Goal: Task Accomplishment & Management: Manage account settings

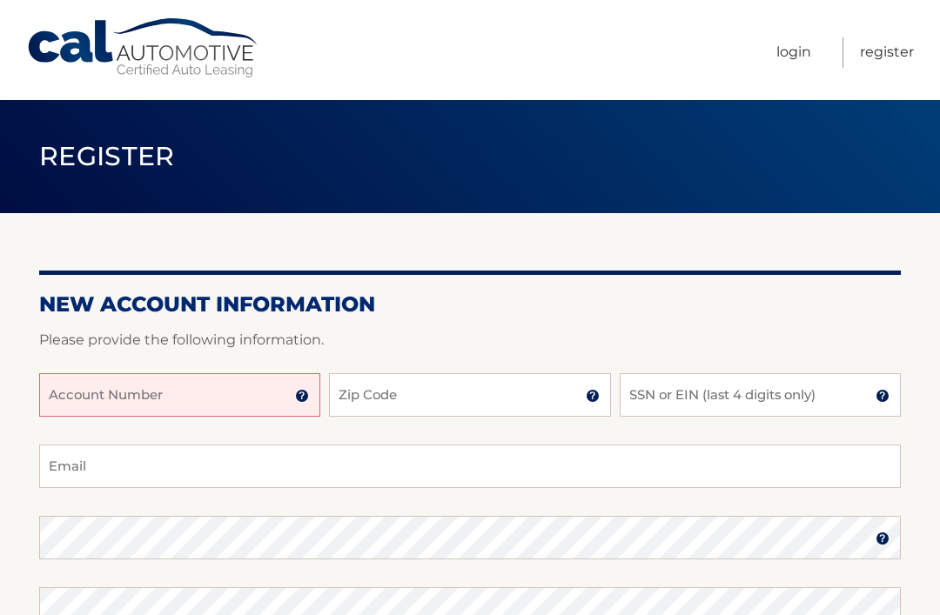
click at [85, 385] on input "Account Number" at bounding box center [179, 395] width 281 height 44
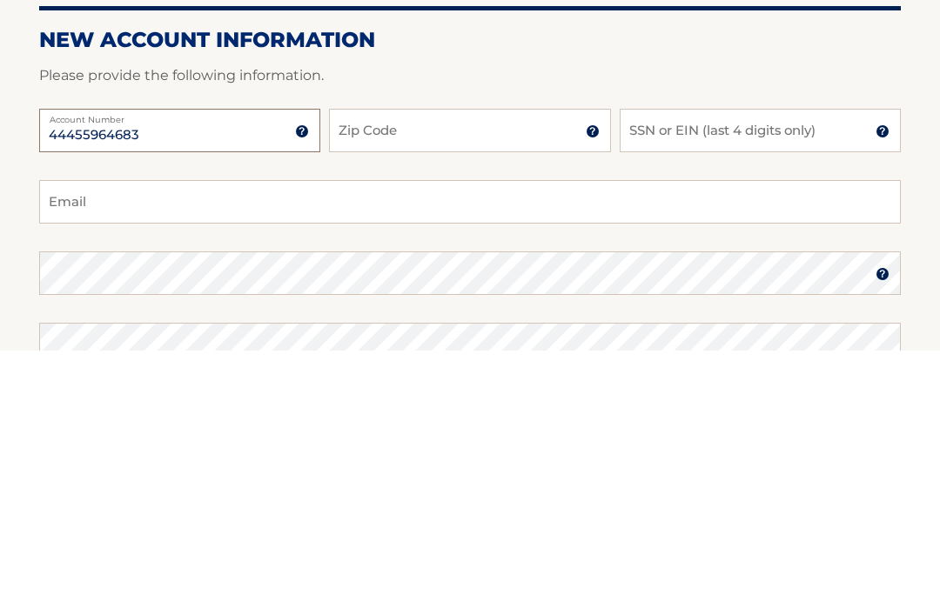
type input "44455964683"
click at [380, 373] on input "Zip Code" at bounding box center [469, 395] width 281 height 44
type input "07656"
click at [716, 373] on input "SSN or EIN (last 4 digits only)" at bounding box center [760, 395] width 281 height 44
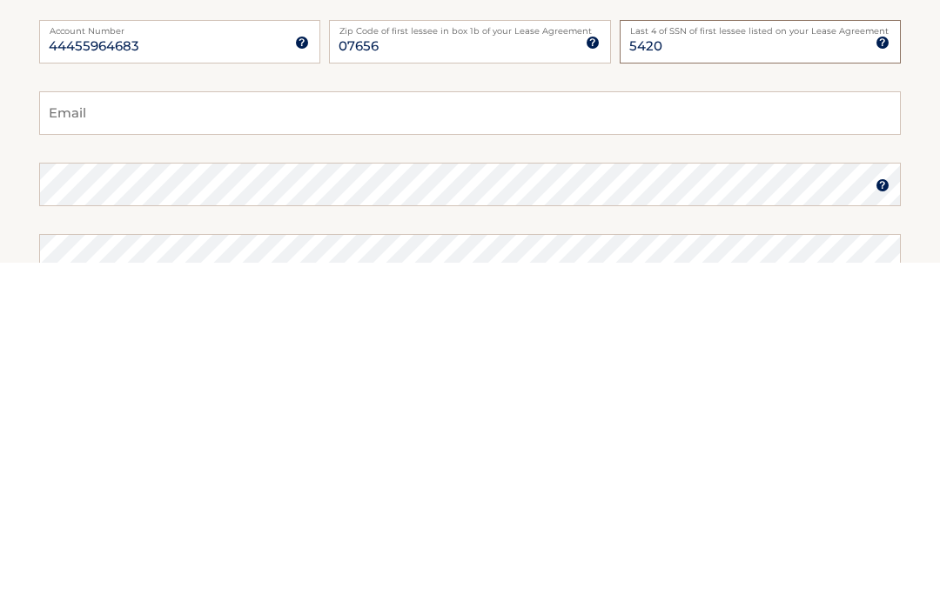
scroll to position [2, 0]
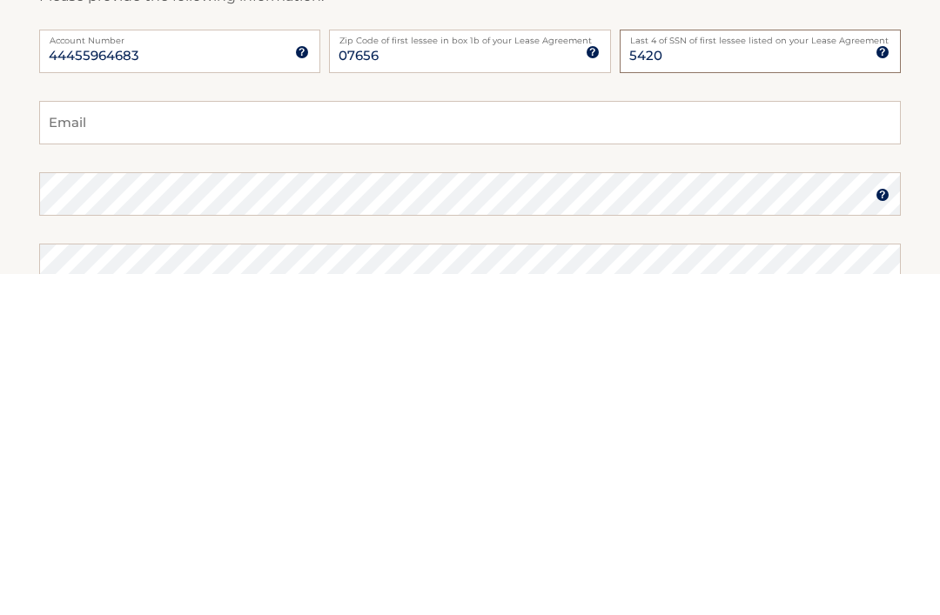
type input "5420"
click at [89, 443] on input "Email" at bounding box center [470, 465] width 862 height 44
type input "dcasamento1@yahoo.com"
click at [885, 530] on img at bounding box center [883, 537] width 14 height 14
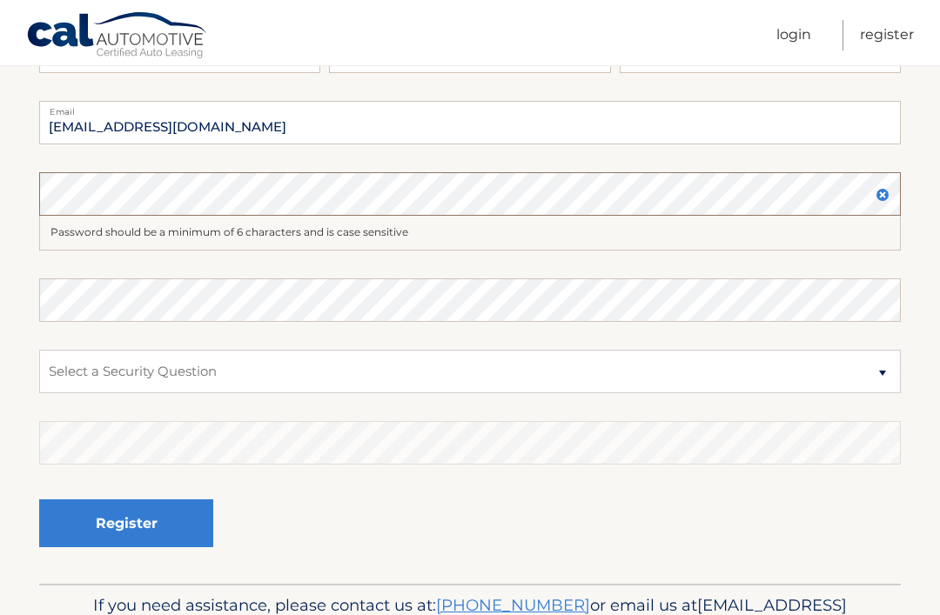
scroll to position [343, 0]
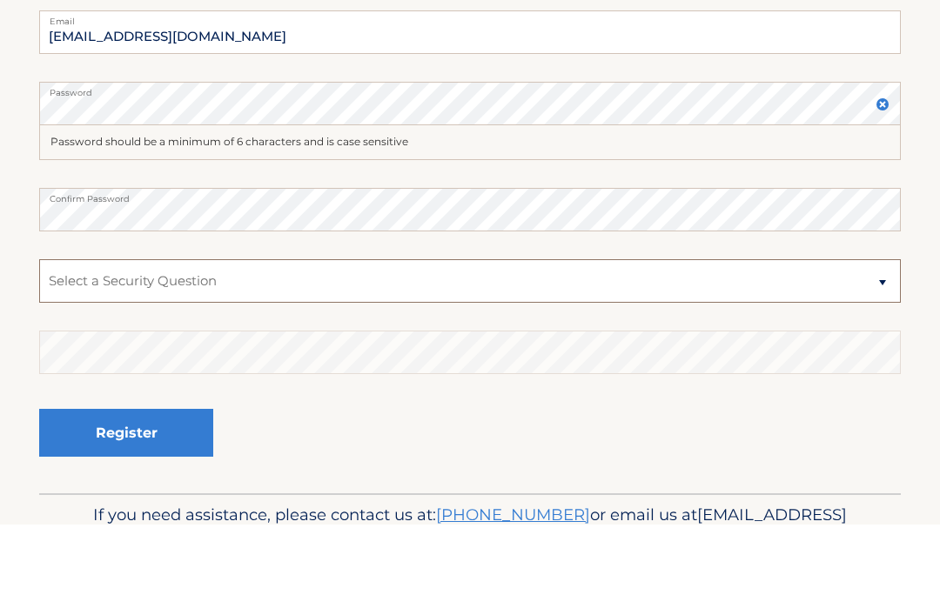
click at [872, 351] on select "Select a Security Question What was the name of your elementary school? What is…" at bounding box center [470, 373] width 862 height 44
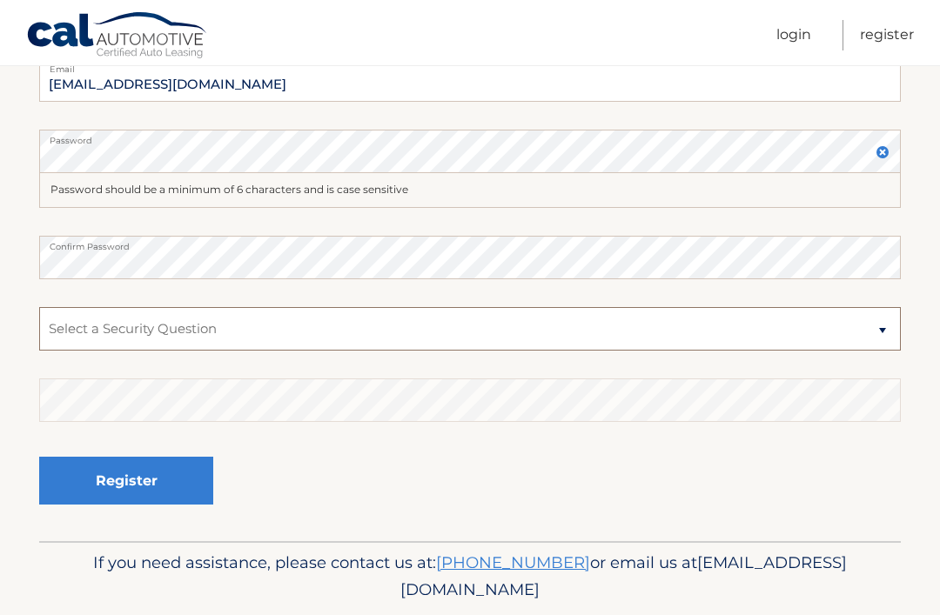
select select "3"
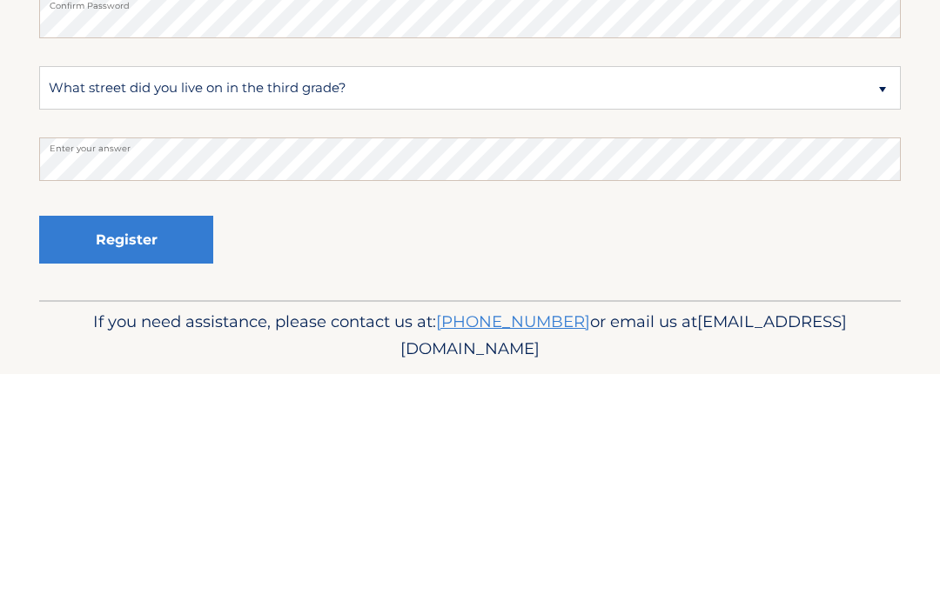
click at [117, 457] on button "Register" at bounding box center [126, 481] width 174 height 48
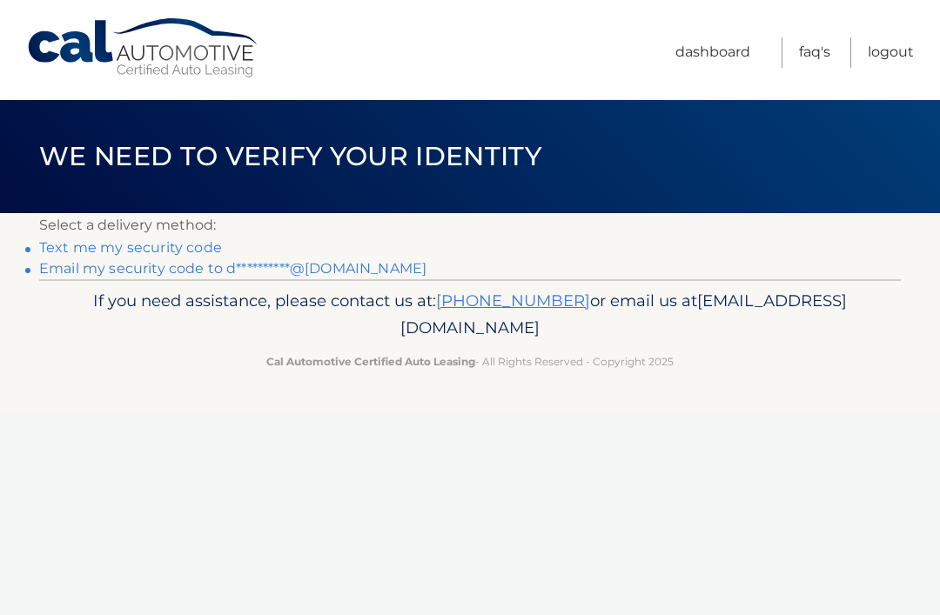
click at [113, 246] on link "Text me my security code" at bounding box center [130, 247] width 183 height 17
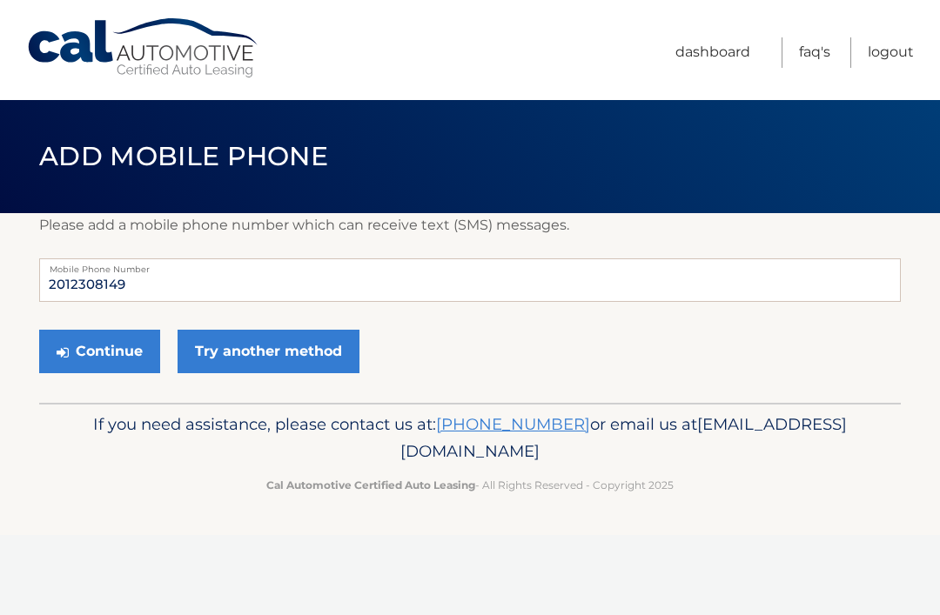
click at [111, 346] on button "Continue" at bounding box center [99, 352] width 121 height 44
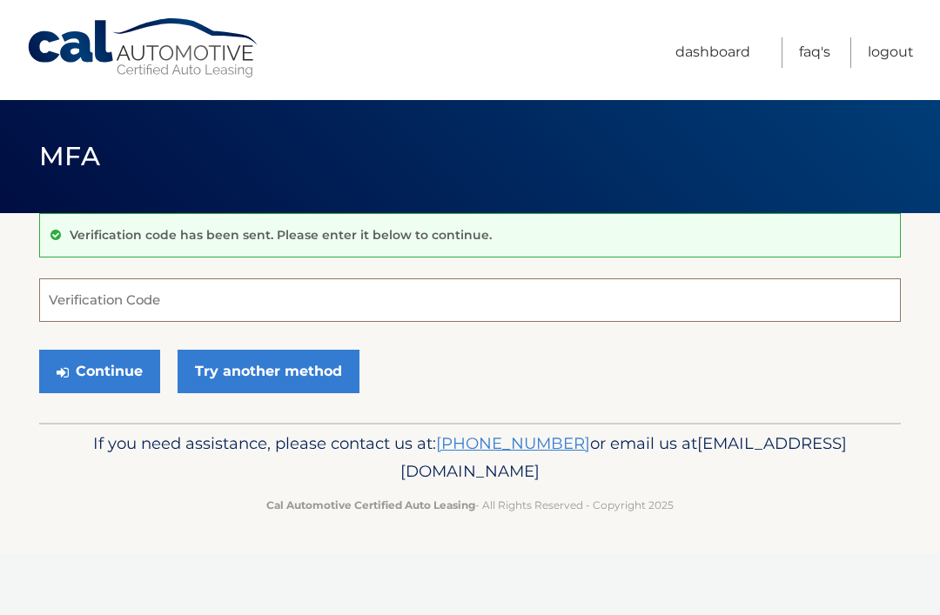
click at [89, 291] on input "Verification Code" at bounding box center [470, 301] width 862 height 44
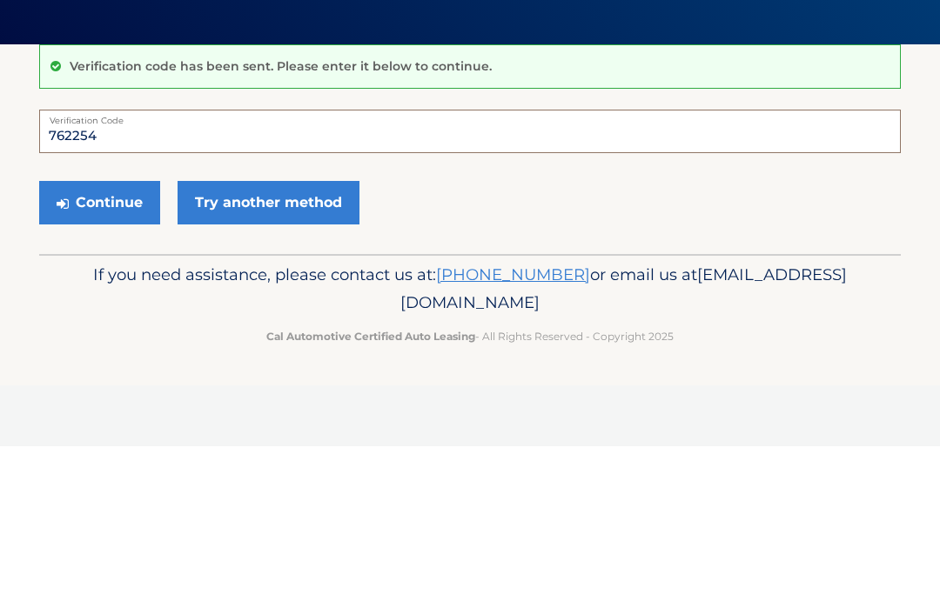
type input "762254"
click at [100, 350] on button "Continue" at bounding box center [99, 372] width 121 height 44
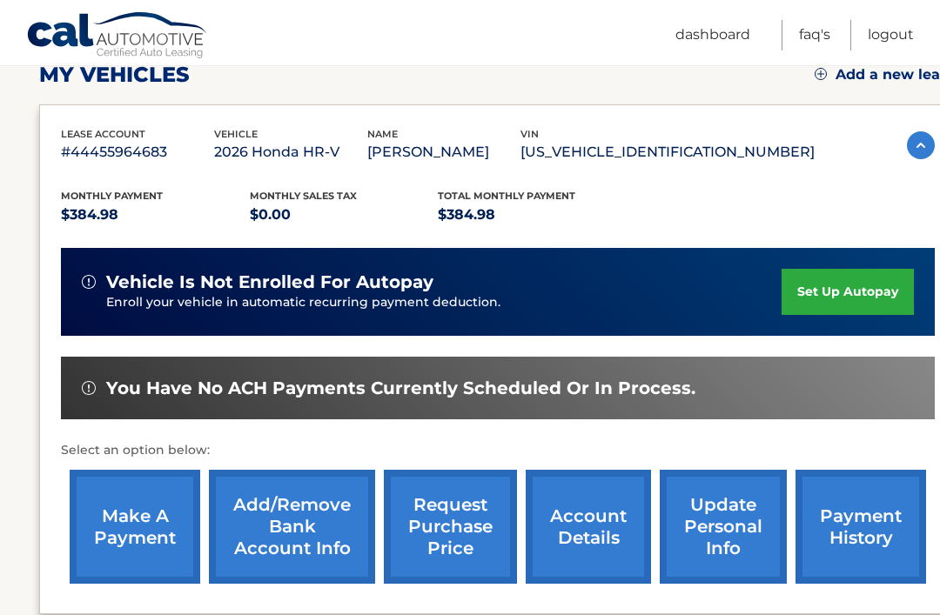
scroll to position [255, 0]
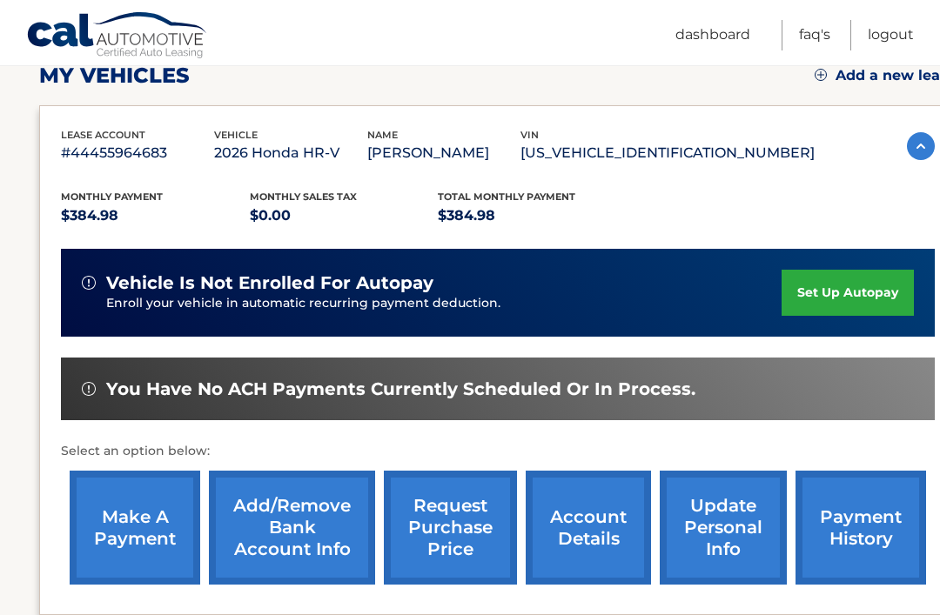
click at [839, 279] on link "set up autopay" at bounding box center [848, 293] width 132 height 46
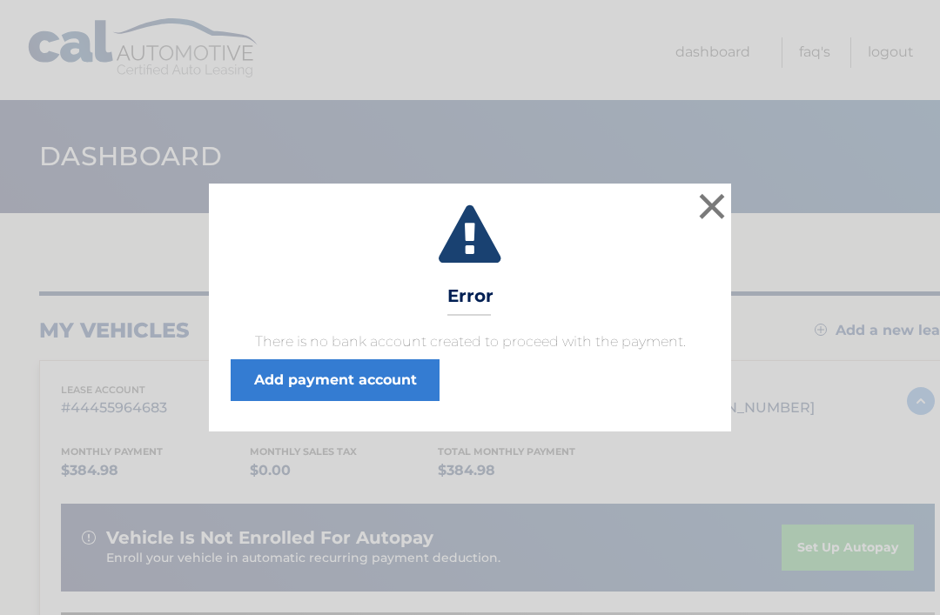
click at [701, 213] on button "×" at bounding box center [712, 206] width 35 height 35
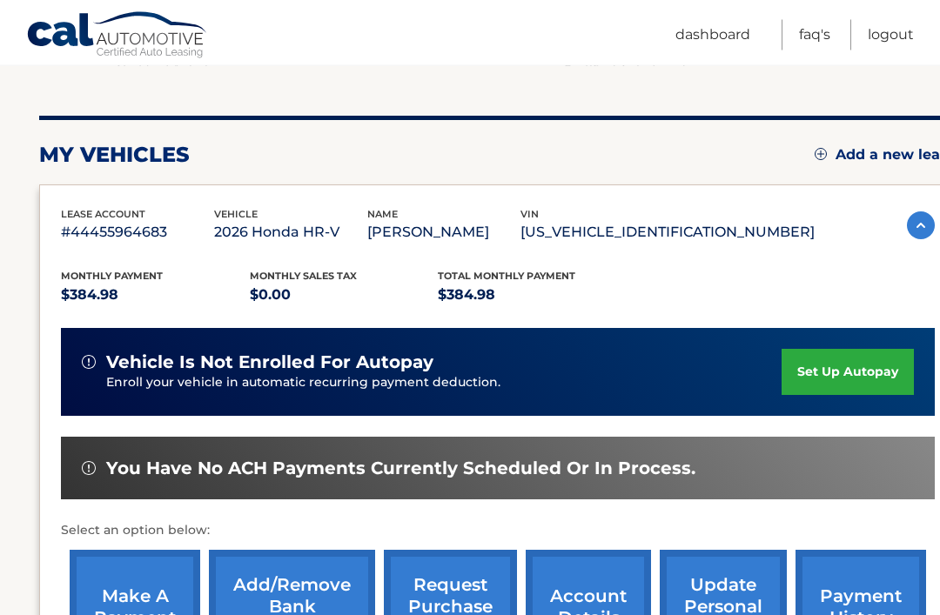
scroll to position [175, 0]
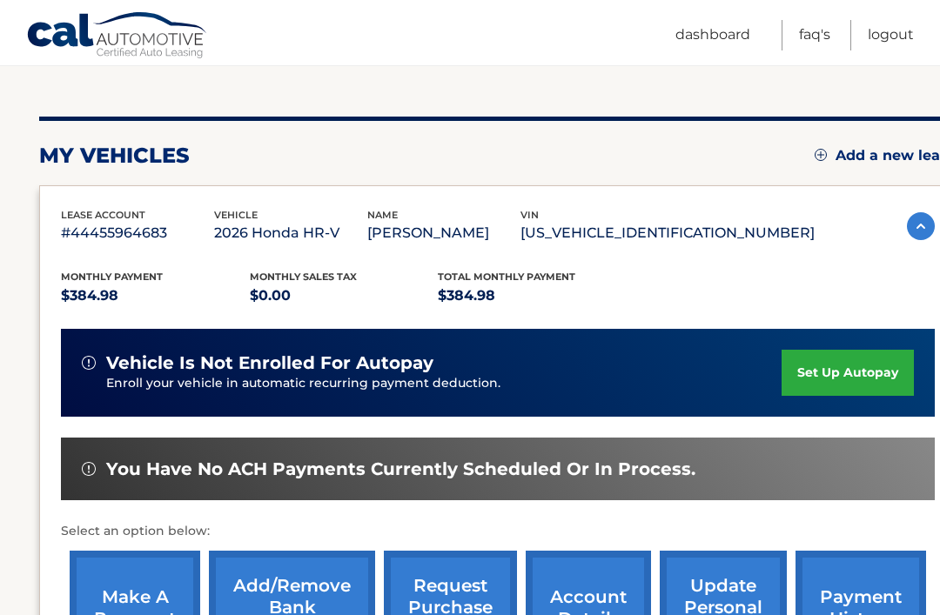
click at [87, 358] on img at bounding box center [89, 363] width 14 height 14
click at [82, 360] on img at bounding box center [89, 363] width 14 height 14
click at [92, 366] on img at bounding box center [89, 363] width 14 height 14
click at [93, 365] on img at bounding box center [89, 363] width 14 height 14
click at [847, 366] on link "set up autopay" at bounding box center [848, 373] width 132 height 46
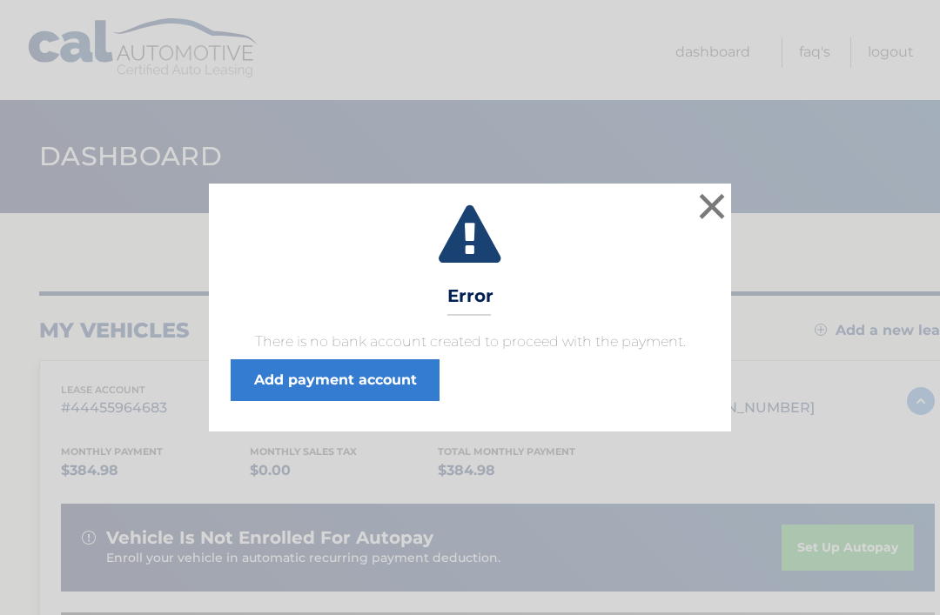
click at [305, 374] on link "Add payment account" at bounding box center [335, 381] width 209 height 42
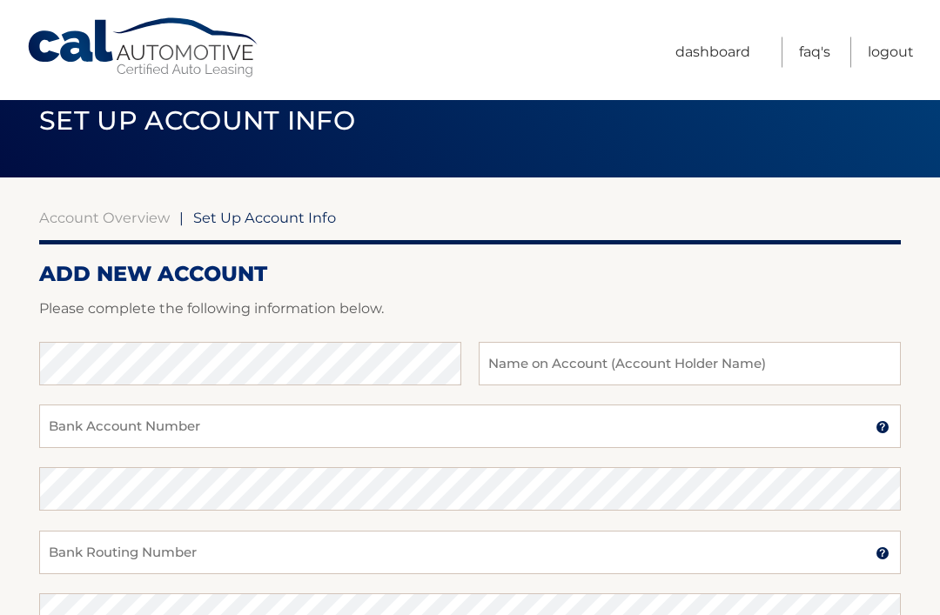
scroll to position [44, 0]
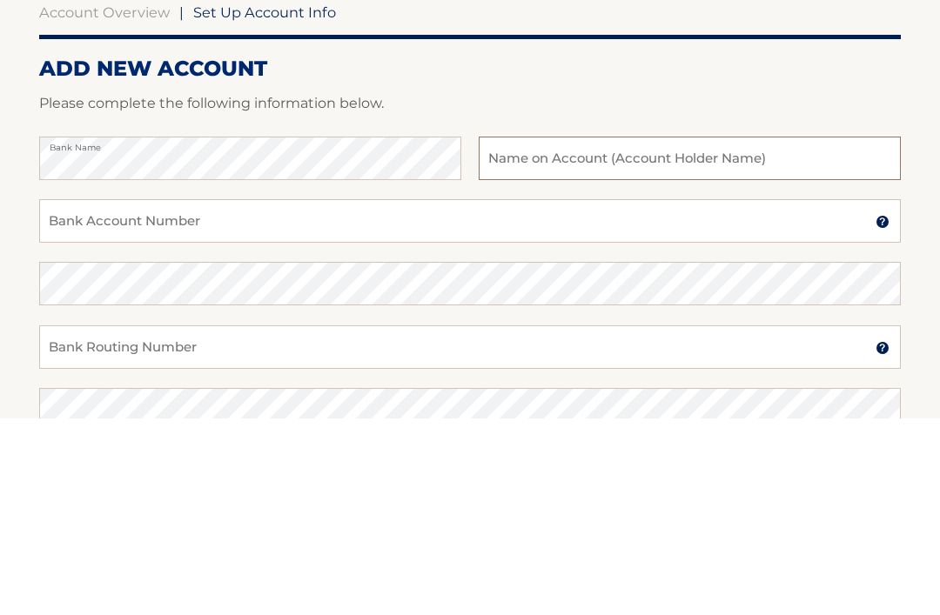
click at [560, 334] on input "text" at bounding box center [690, 356] width 422 height 44
type input "Diana Casamento"
click at [77, 397] on input "Bank Account Number" at bounding box center [470, 419] width 862 height 44
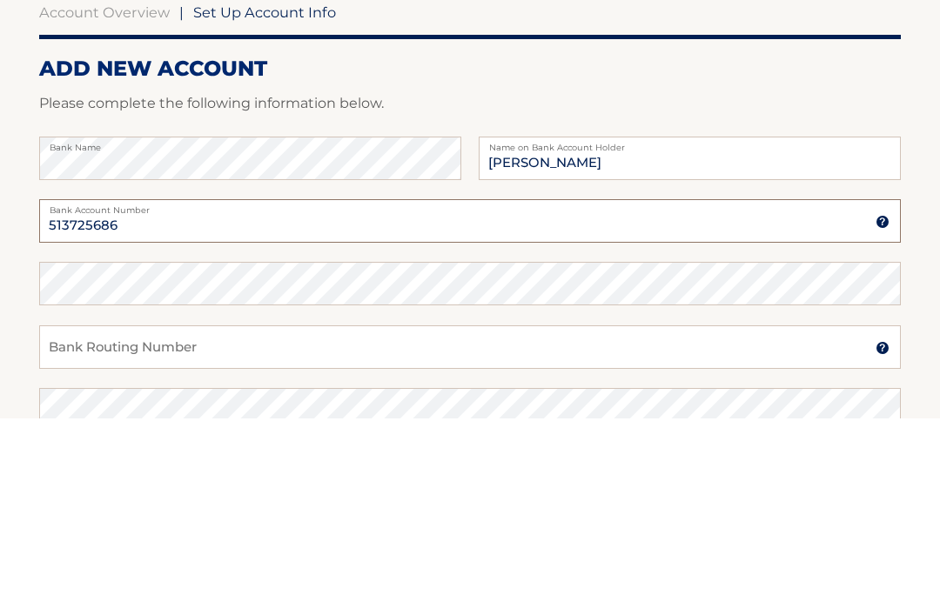
type input "513725686"
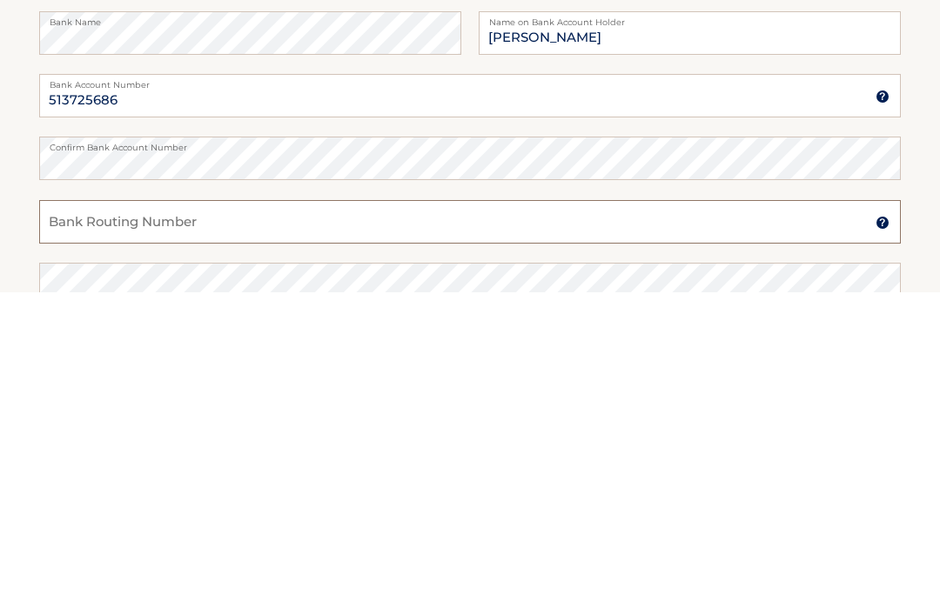
click at [81, 523] on input "Bank Routing Number" at bounding box center [470, 545] width 862 height 44
type input "021202337"
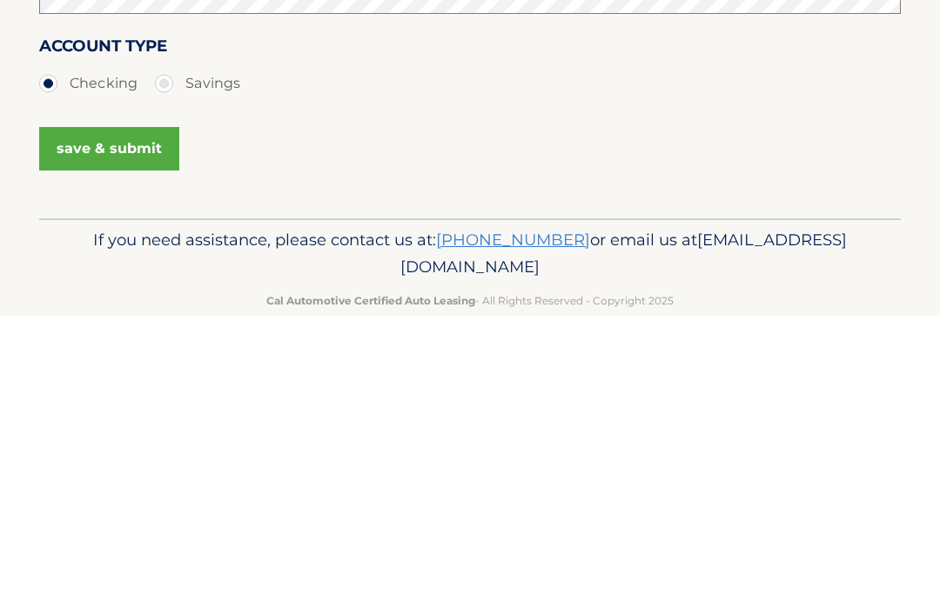
scroll to position [368, 0]
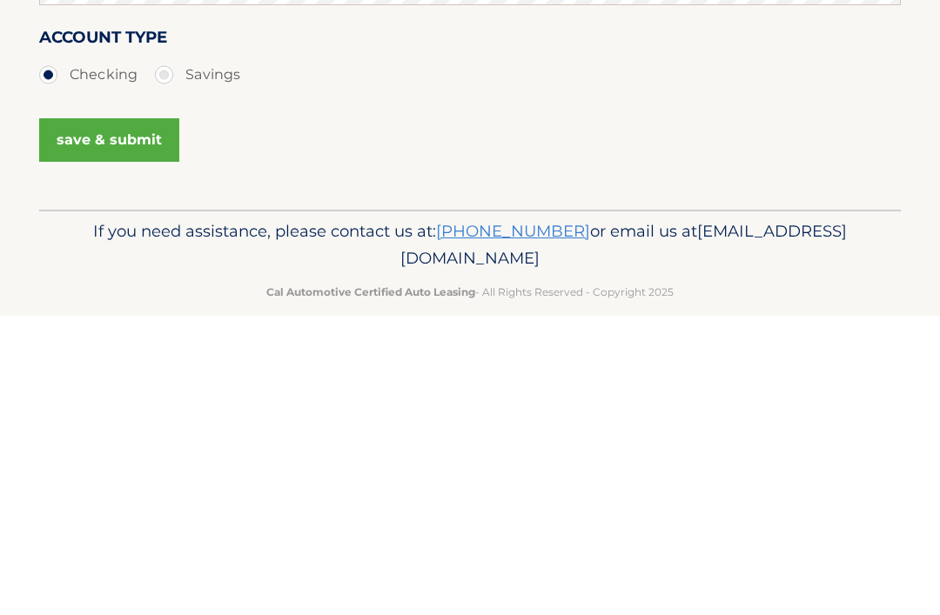
click at [103, 418] on button "save & submit" at bounding box center [109, 440] width 140 height 44
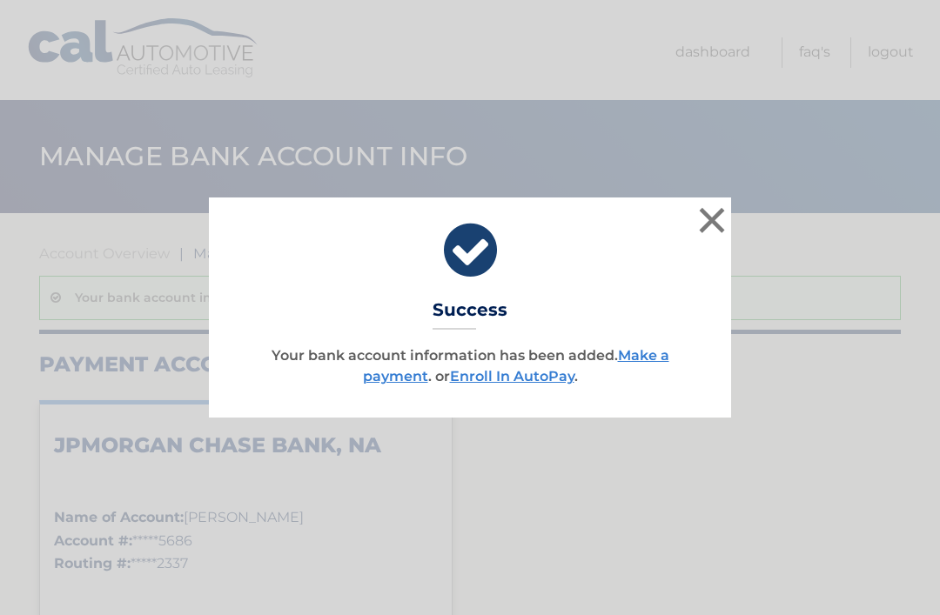
click at [503, 375] on link "Enroll In AutoPay" at bounding box center [512, 376] width 124 height 17
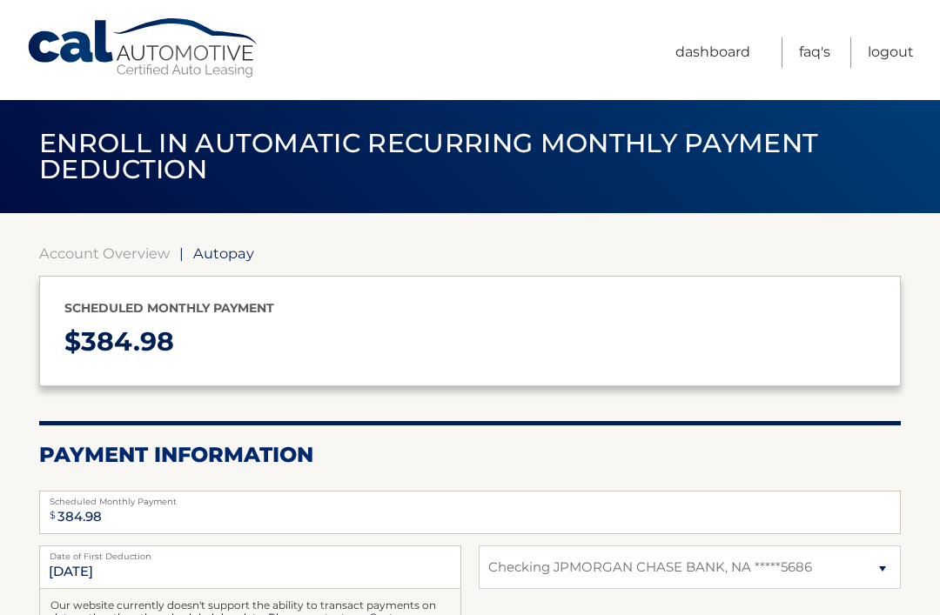
select select "YTIwZTRjOTMtNTRmZi00MDZkLWI5OWMtNTFkYzQ3OGQ5OWYx"
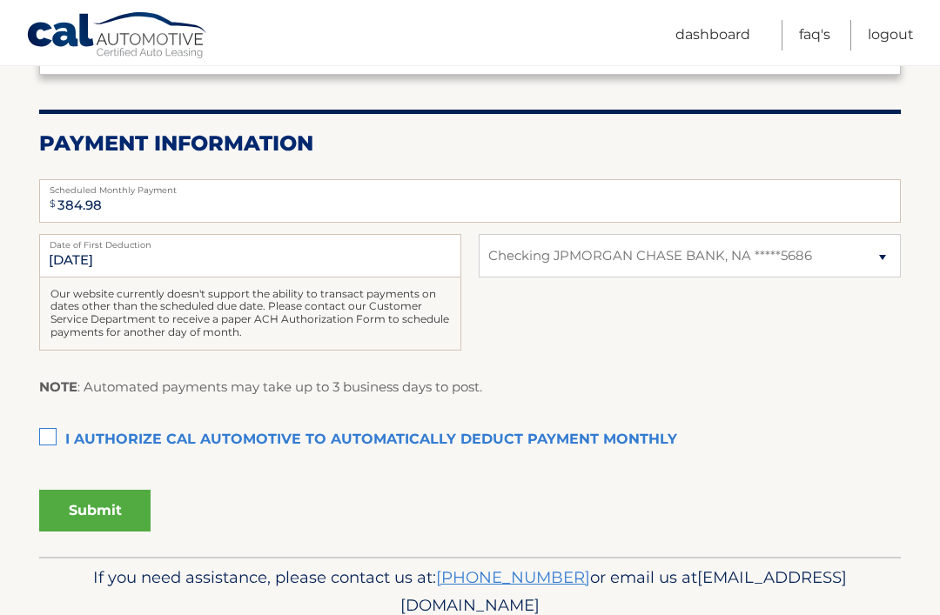
scroll to position [317, 0]
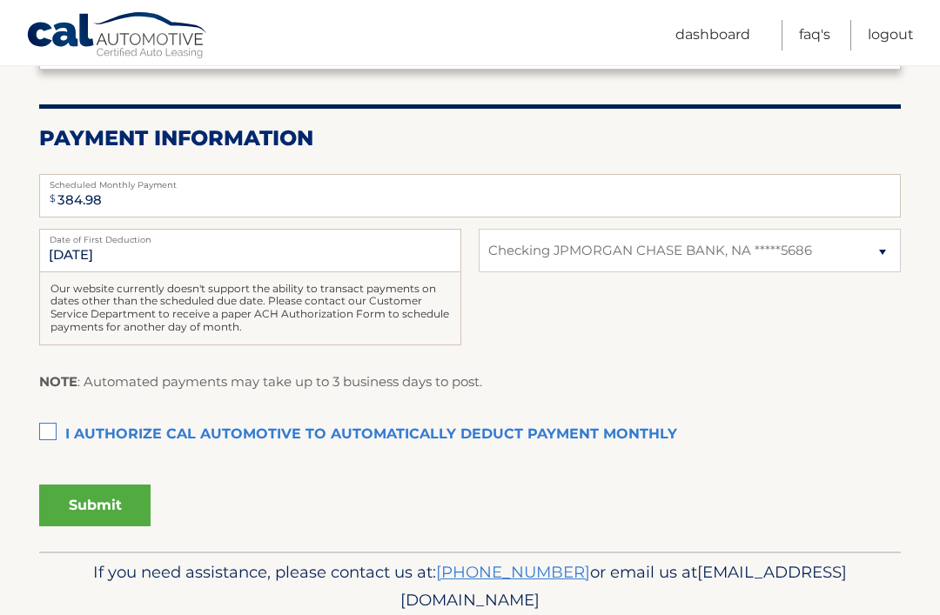
click at [44, 427] on label "I authorize cal automotive to automatically deduct payment monthly This checkbo…" at bounding box center [470, 435] width 862 height 35
click at [0, 0] on input "I authorize cal automotive to automatically deduct payment monthly This checkbo…" at bounding box center [0, 0] width 0 height 0
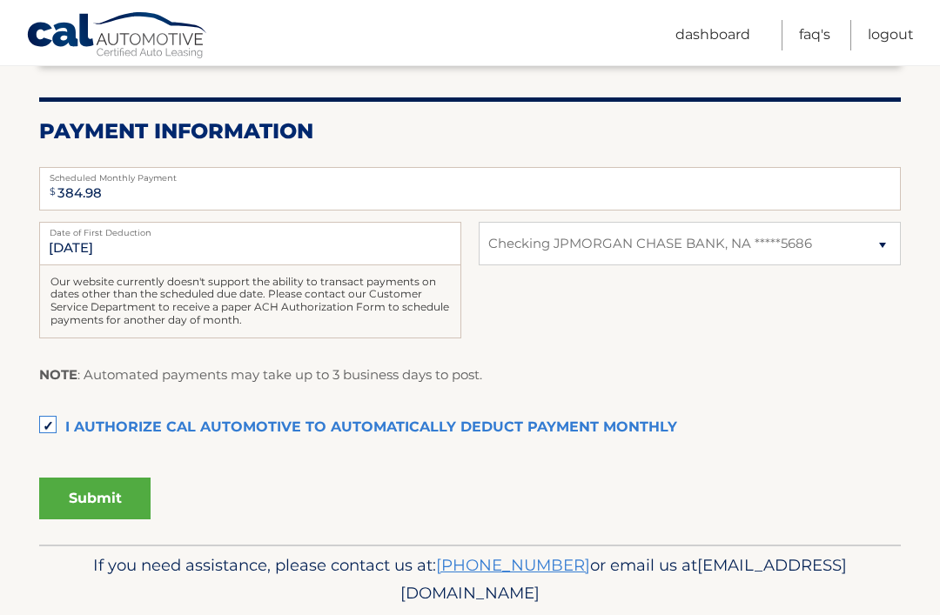
click at [94, 491] on button "Submit" at bounding box center [94, 499] width 111 height 42
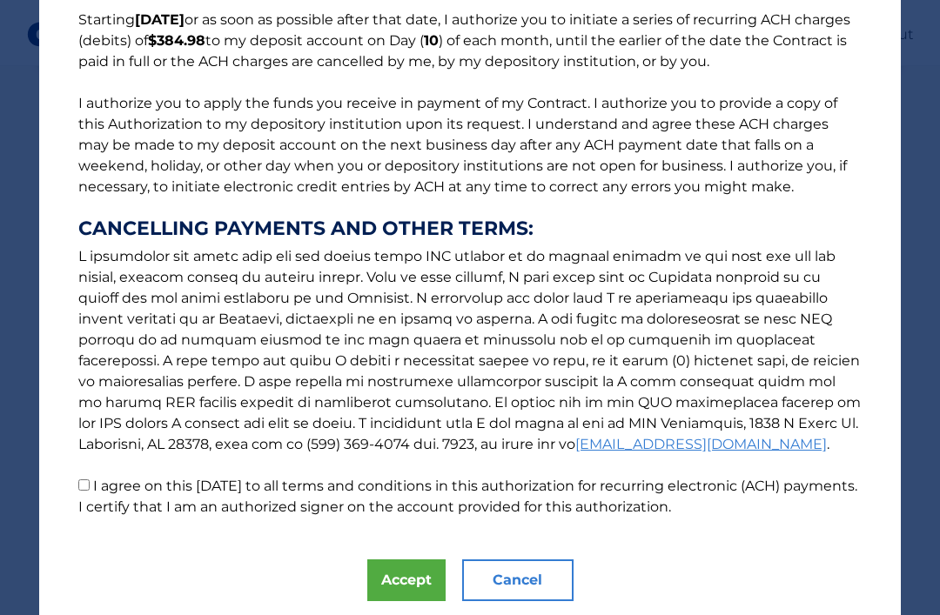
scroll to position [151, 0]
click at [83, 485] on input "I agree on this [DATE] to all terms and conditions in this authorization for re…" at bounding box center [83, 485] width 11 height 11
checkbox input "true"
click at [408, 577] on button "Accept" at bounding box center [406, 581] width 78 height 42
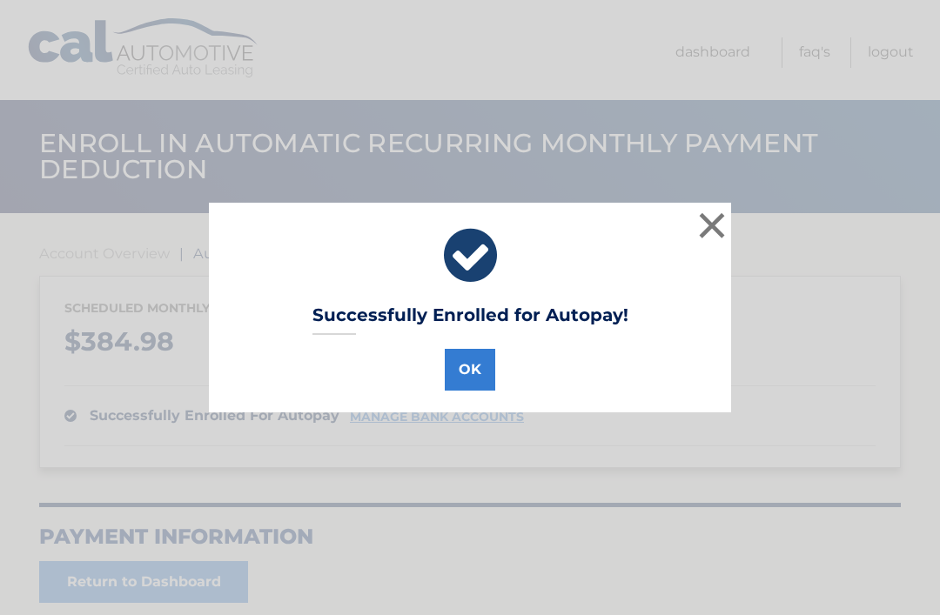
click at [461, 362] on button "OK" at bounding box center [470, 370] width 50 height 42
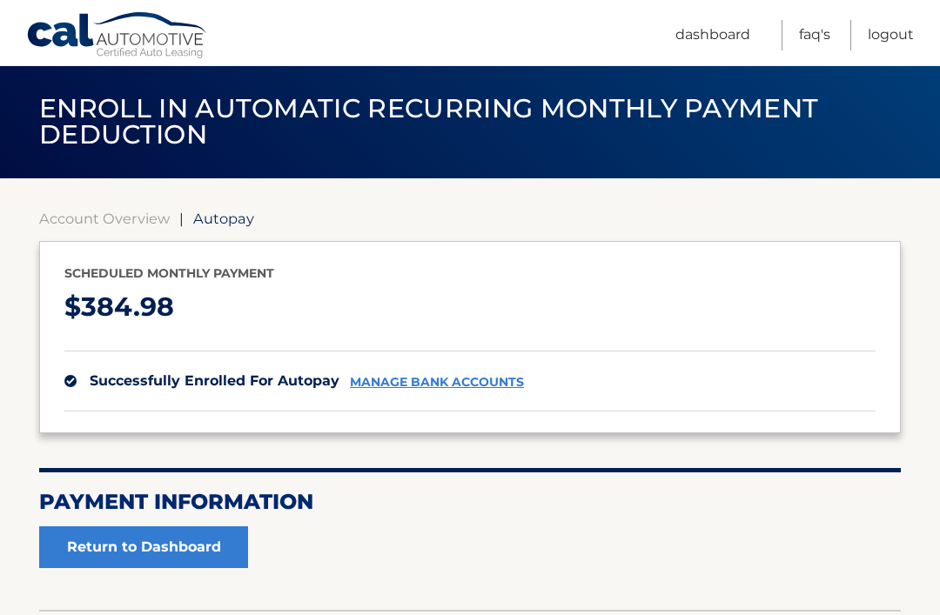
scroll to position [103, 0]
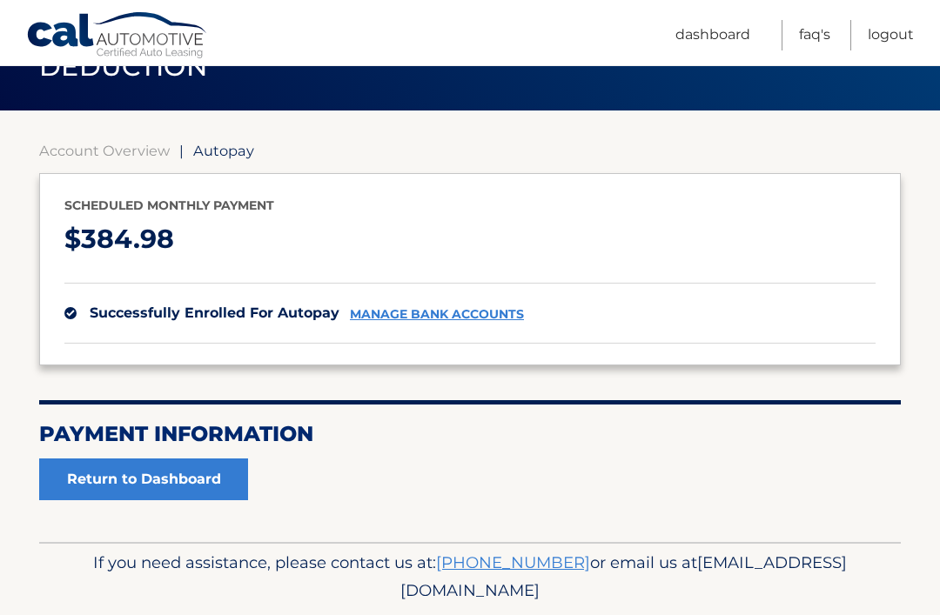
click at [131, 473] on link "Return to Dashboard" at bounding box center [143, 480] width 209 height 42
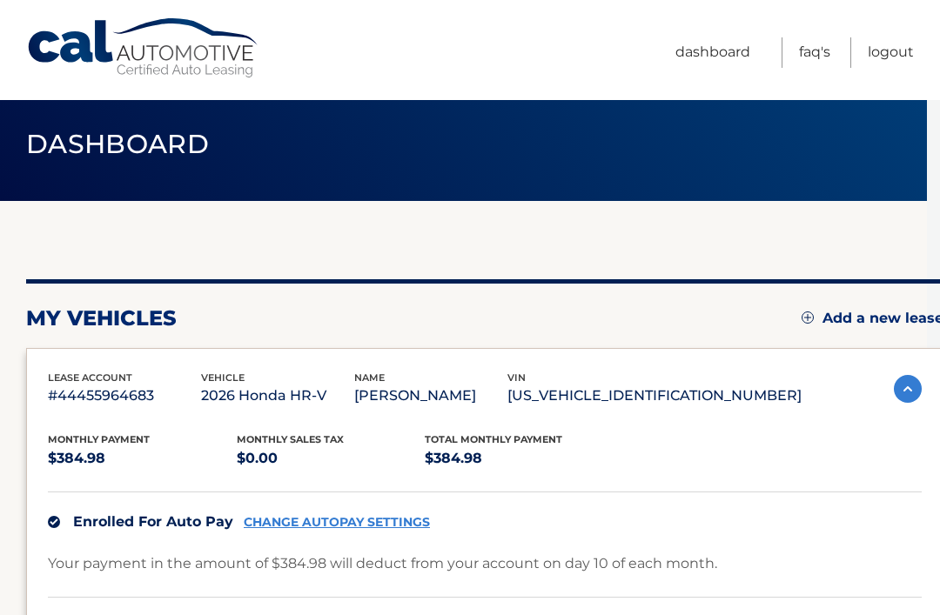
scroll to position [0, 13]
